Goal: Task Accomplishment & Management: Use online tool/utility

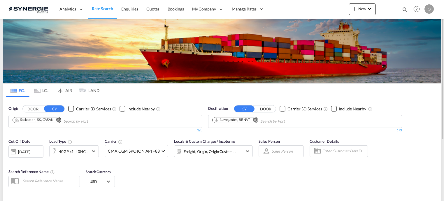
click at [404, 9] on md-icon "icon-magnify" at bounding box center [405, 9] width 6 height 6
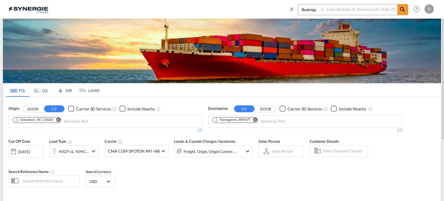
paste input "SYC000014647"
type input "SYC000014647"
click at [401, 10] on md-icon "icon-magnify" at bounding box center [402, 9] width 7 height 7
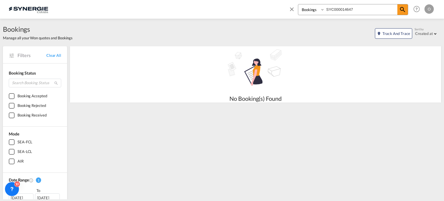
click at [320, 9] on select "Bookings Quotes Enquiries" at bounding box center [312, 9] width 28 height 11
select select "Quotes"
click at [298, 4] on select "Bookings Quotes Enquiries" at bounding box center [312, 9] width 28 height 11
click at [402, 11] on md-icon "icon-magnify" at bounding box center [402, 9] width 7 height 7
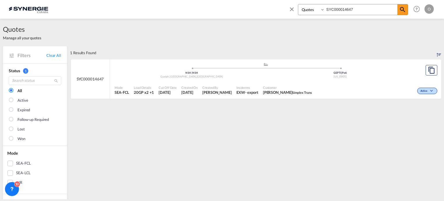
click at [208, 92] on span "[PERSON_NAME]" at bounding box center [216, 92] width 29 height 5
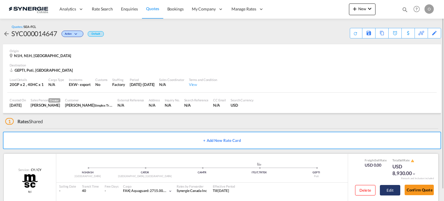
click at [390, 193] on button "Edit" at bounding box center [390, 190] width 20 height 11
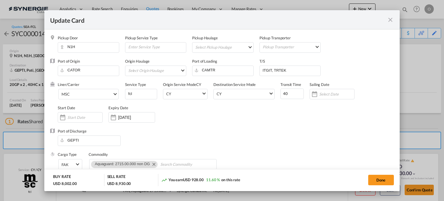
select select "per shipment"
select select "per B/L"
select select "per shipment"
select select "per equipment"
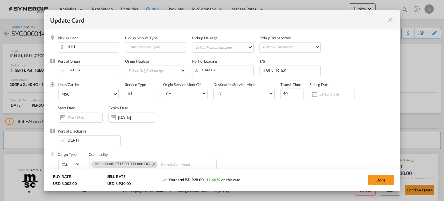
select select "per equipment"
select select "per container"
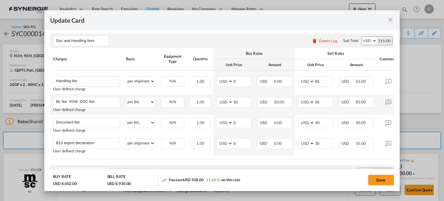
scroll to position [117, 0]
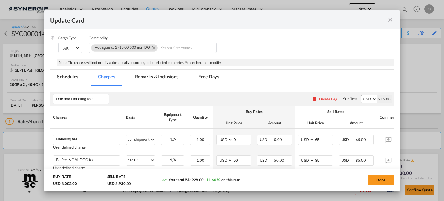
click at [149, 81] on md-tab-item "Remarks & Inclusions" at bounding box center [156, 78] width 57 height 16
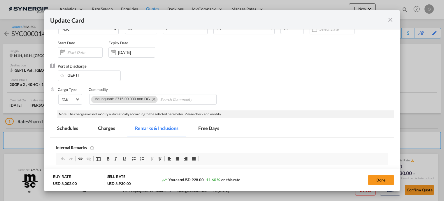
scroll to position [0, 0]
click at [106, 132] on md-tab-item "Charges" at bounding box center [106, 129] width 31 height 16
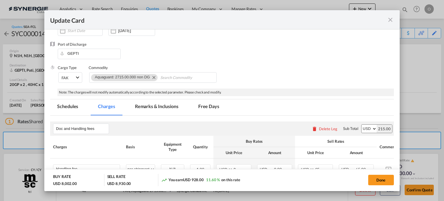
scroll to position [88, 0]
click at [69, 111] on md-tab-item "Schedules" at bounding box center [67, 107] width 35 height 16
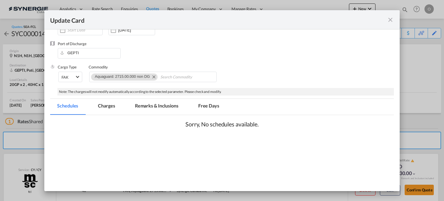
click at [145, 111] on md-tab-item "Remarks & Inclusions" at bounding box center [156, 107] width 57 height 16
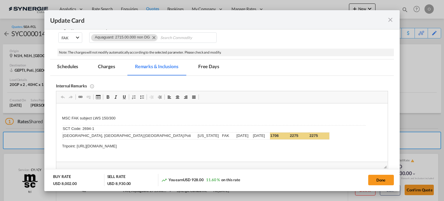
scroll to position [146, 0]
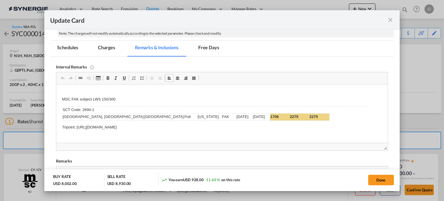
drag, startPoint x: 81, startPoint y: 109, endPoint x: 95, endPoint y: 108, distance: 14.0
drag, startPoint x: 82, startPoint y: 109, endPoint x: 97, endPoint y: 109, distance: 15.2
click at [97, 109] on td "SCT Code: 2694-1" at bounding box center [214, 109] width 304 height 7
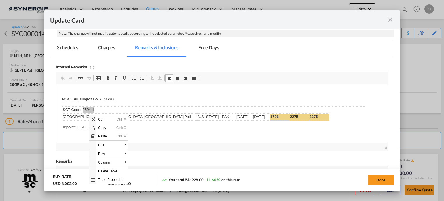
scroll to position [0, 0]
click at [101, 127] on span "Copy" at bounding box center [106, 128] width 18 height 8
copy td "2694-1"
